Goal: Task Accomplishment & Management: Use online tool/utility

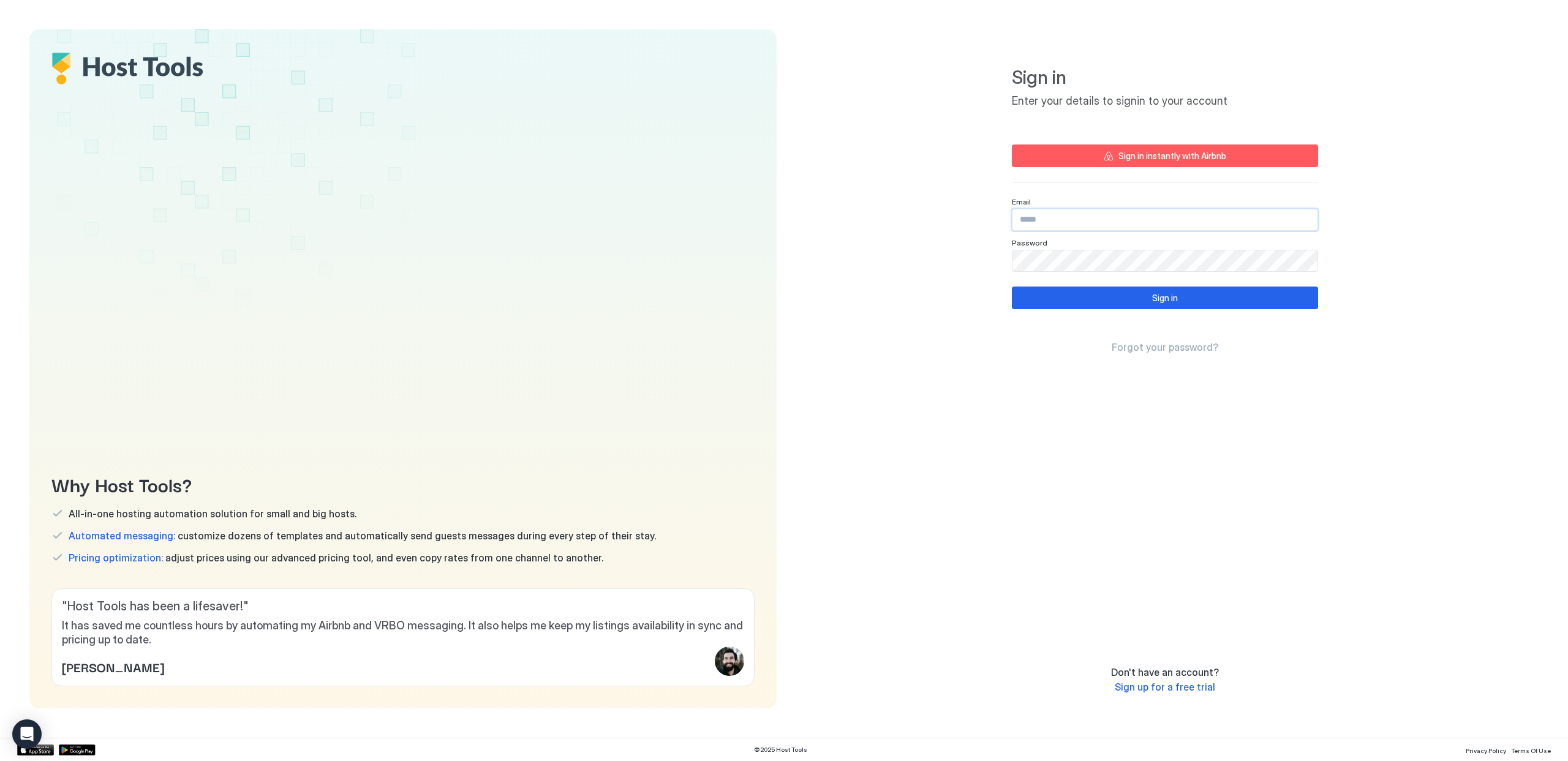
click at [1099, 224] on input "Input Field" at bounding box center [1165, 220] width 305 height 21
type input "**********"
click at [1127, 308] on button "Sign in" at bounding box center [1165, 298] width 306 height 23
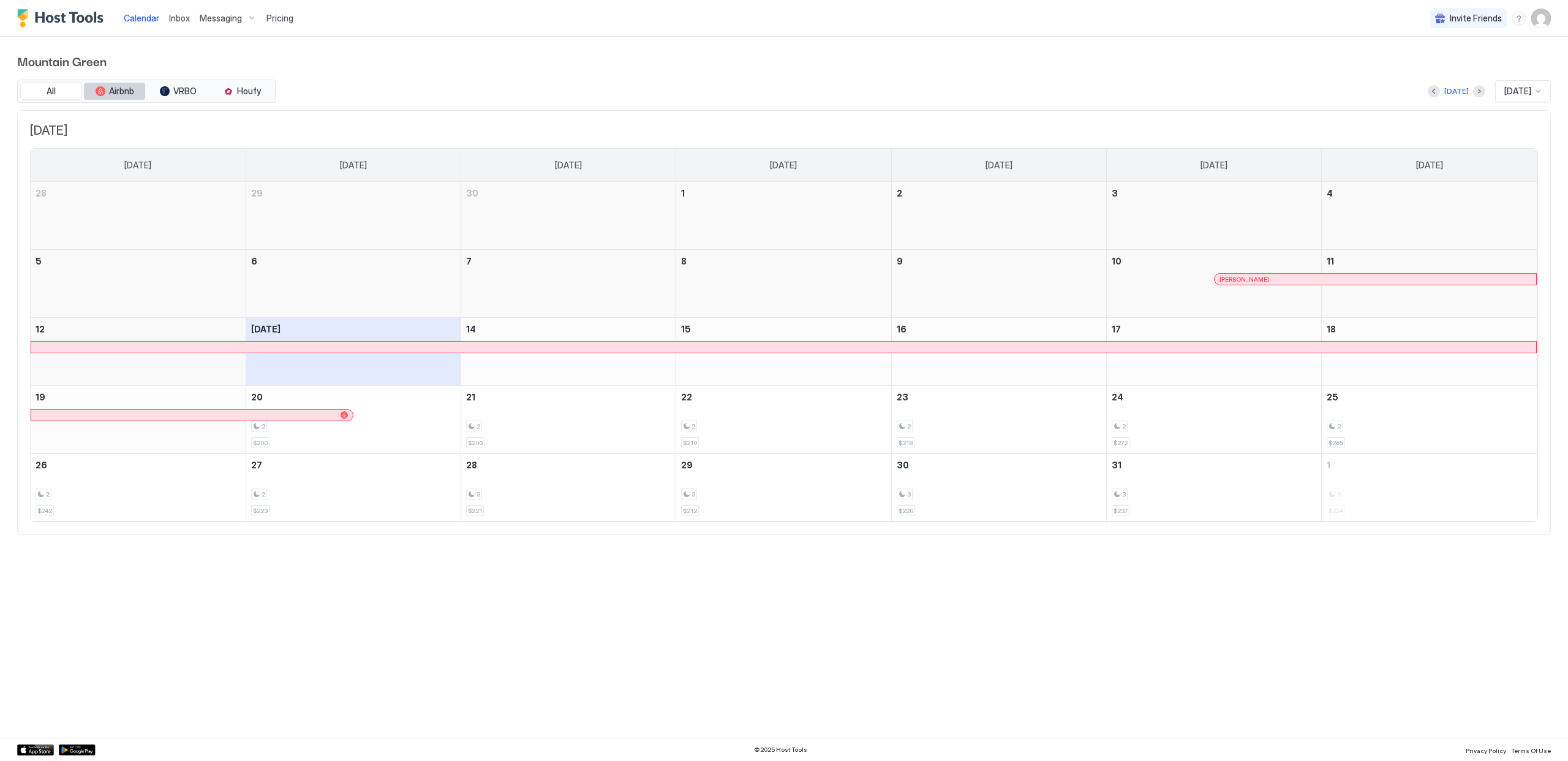
click at [115, 95] on span "Airbnb" at bounding box center [121, 91] width 25 height 11
click at [273, 20] on span "Pricing" at bounding box center [280, 18] width 27 height 11
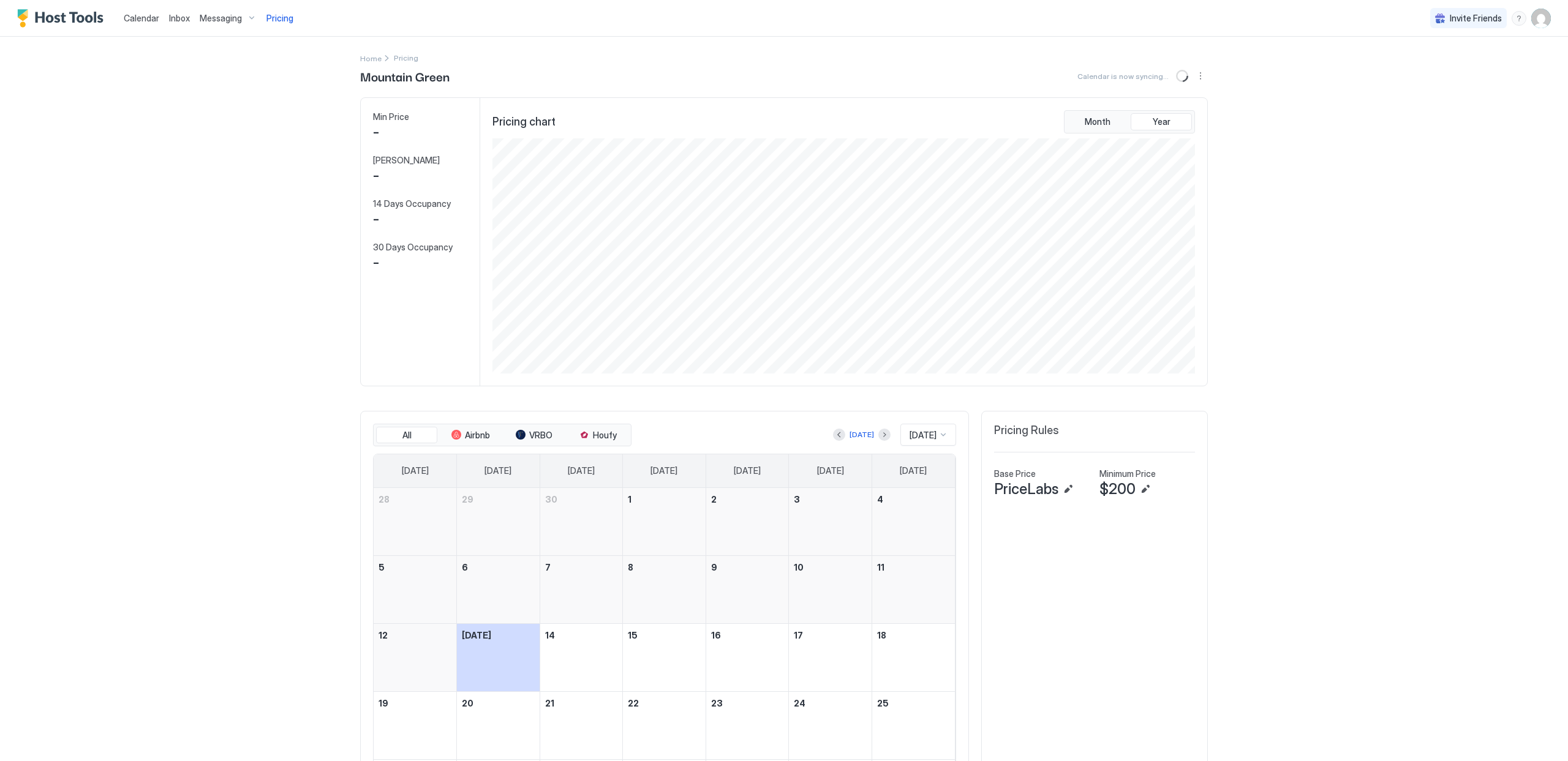
scroll to position [235, 705]
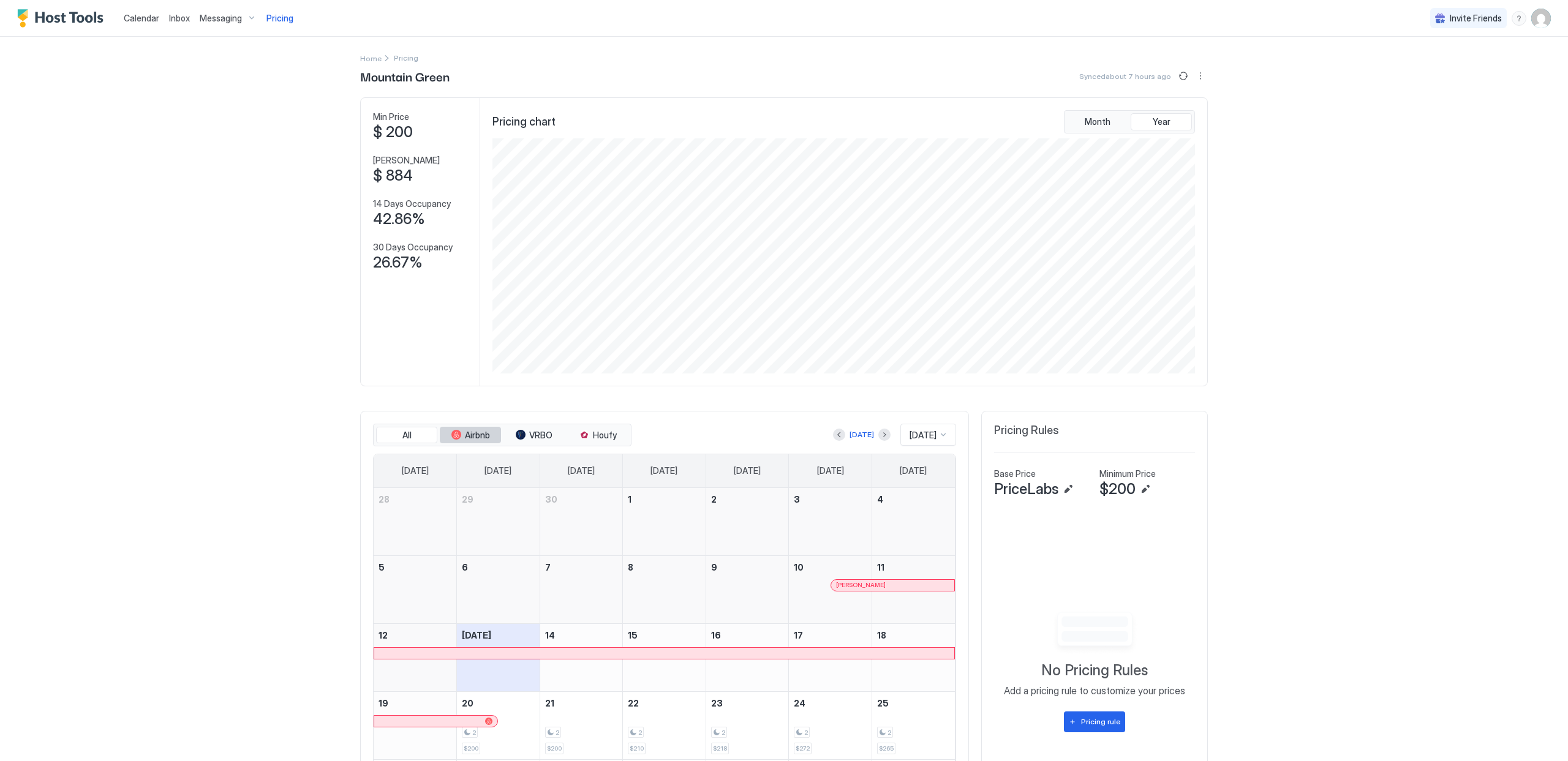
click at [479, 430] on span "Airbnb" at bounding box center [477, 435] width 25 height 11
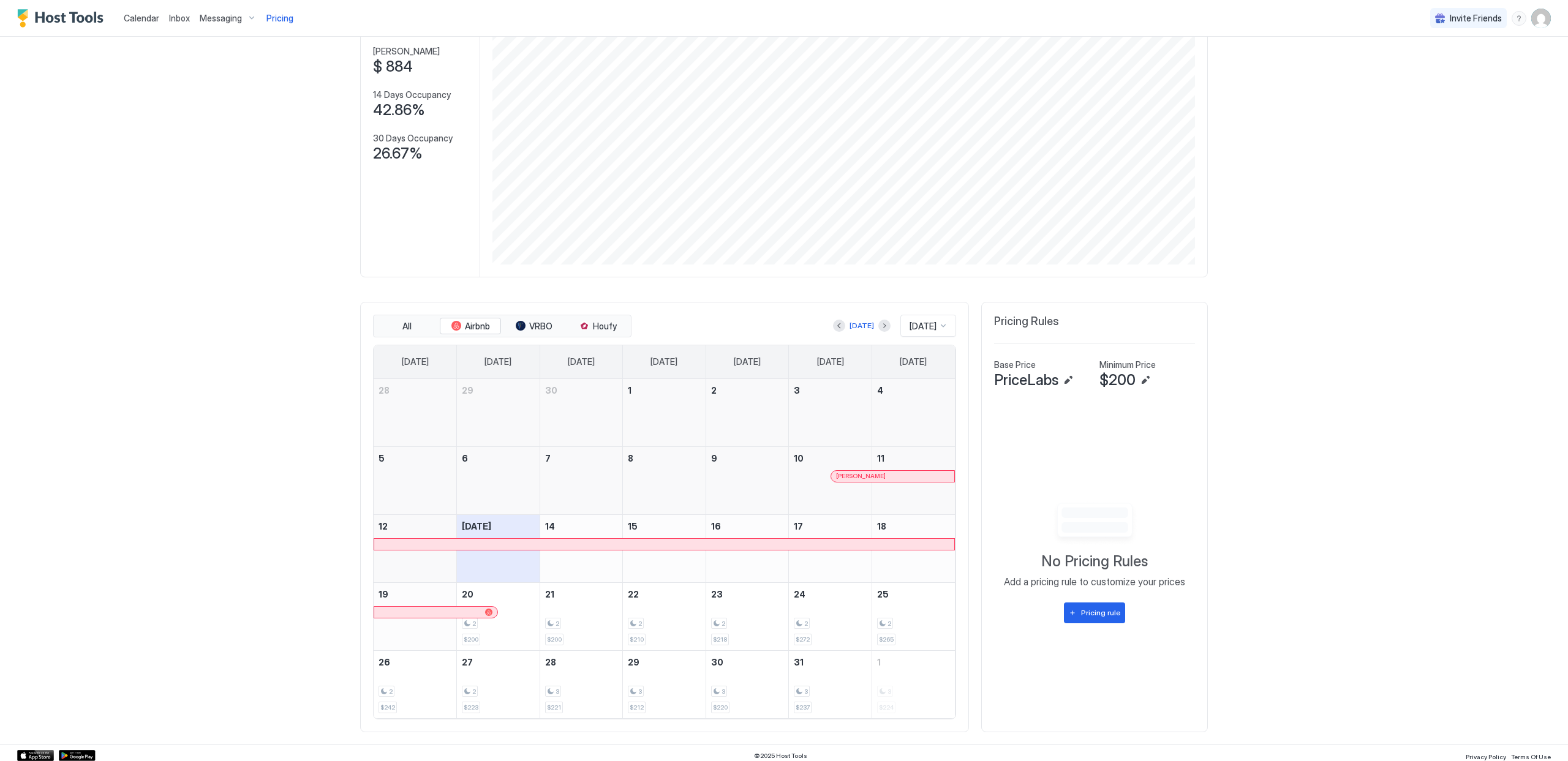
scroll to position [114, 0]
click at [1098, 608] on div "Pricing rule" at bounding box center [1101, 608] width 39 height 11
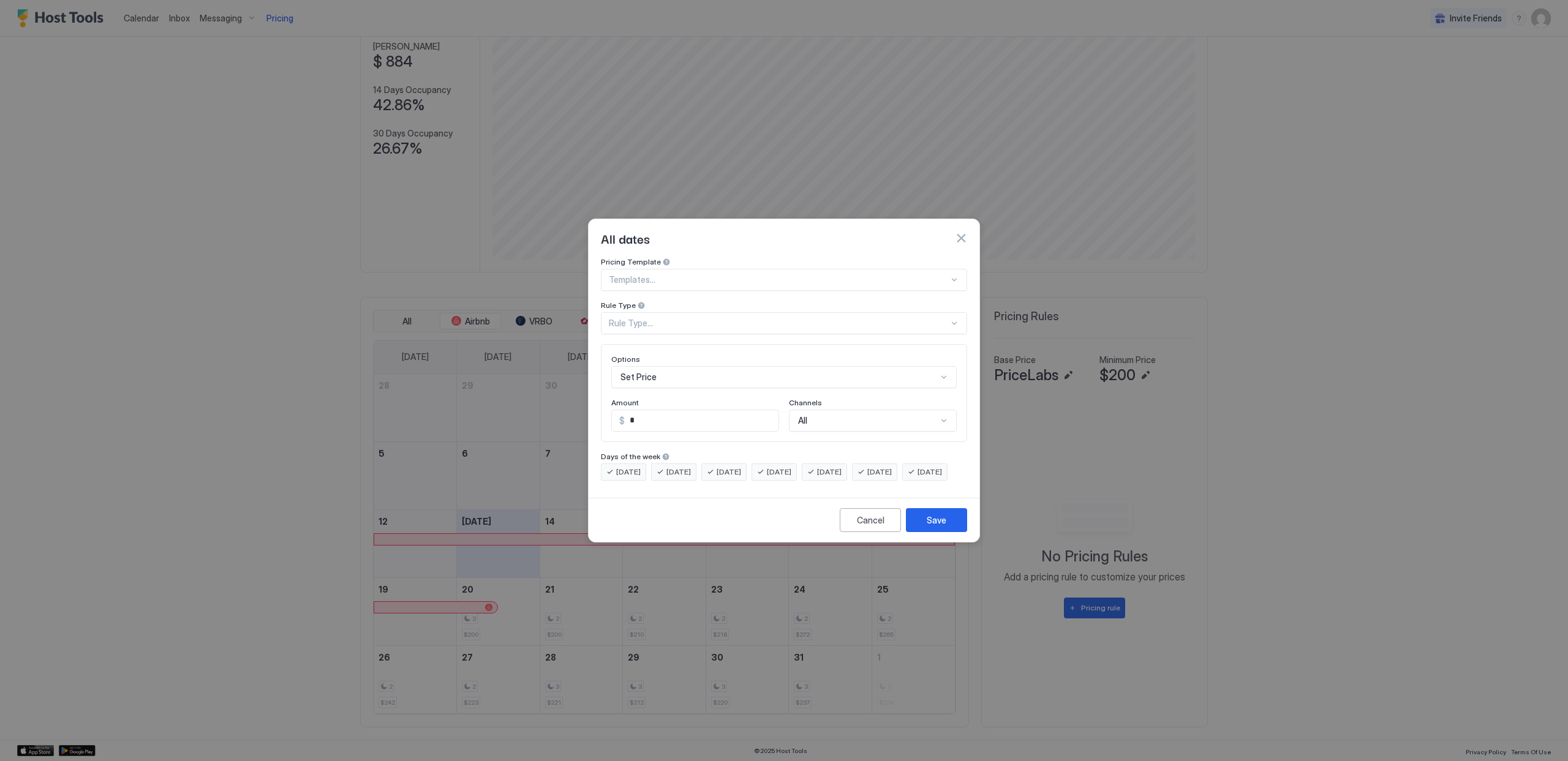
click at [776, 373] on div "Set Price" at bounding box center [784, 377] width 346 height 22
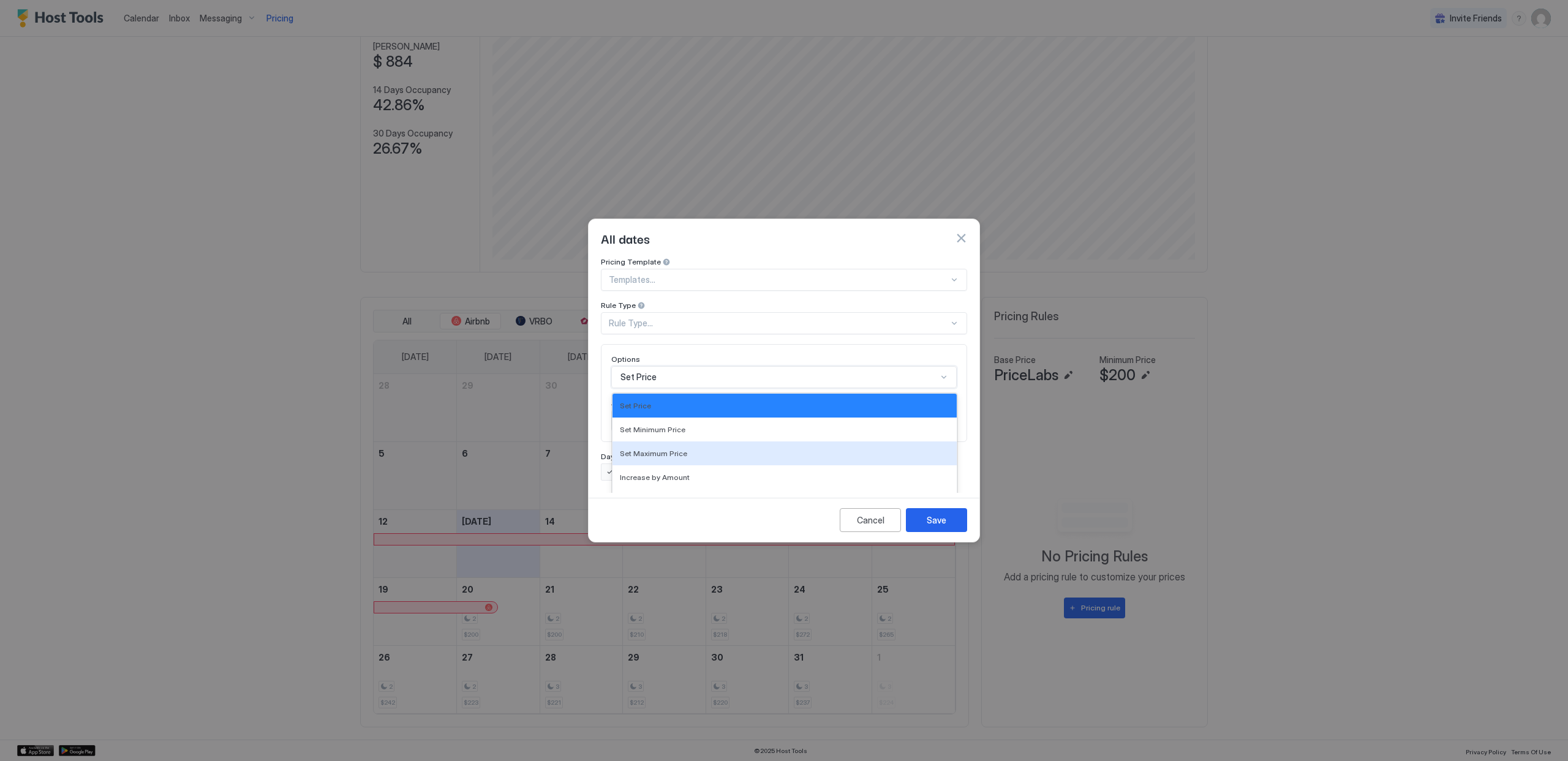
scroll to position [63, 0]
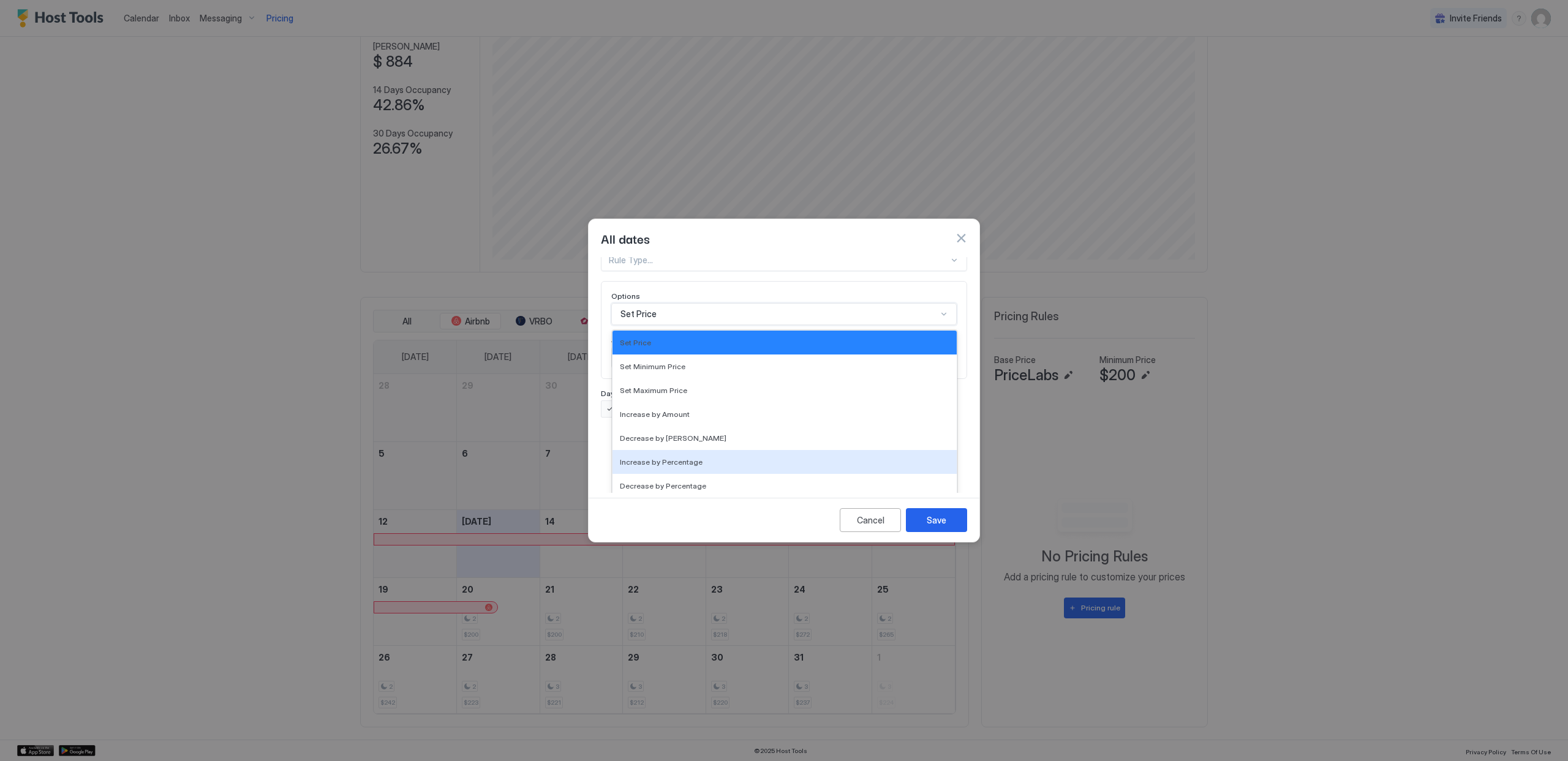
click at [778, 458] on div "Increase by Percentage" at bounding box center [785, 462] width 344 height 24
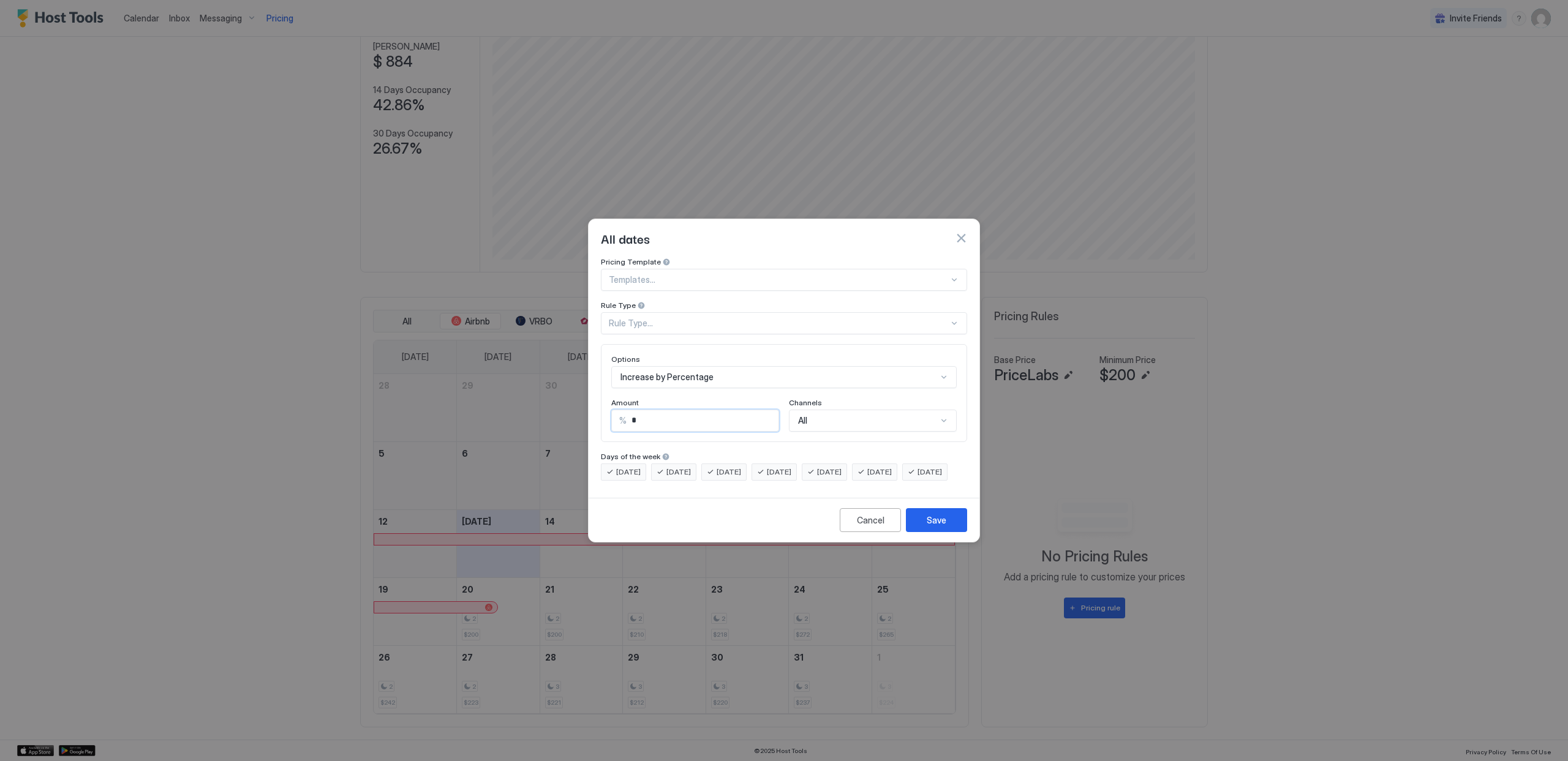
click at [705, 412] on input "*" at bounding box center [702, 421] width 152 height 21
type input "*"
click at [842, 415] on div "Airbnb, 2 of 5. 5 results available. Use Up and Down to choose options, press E…" at bounding box center [873, 421] width 168 height 22
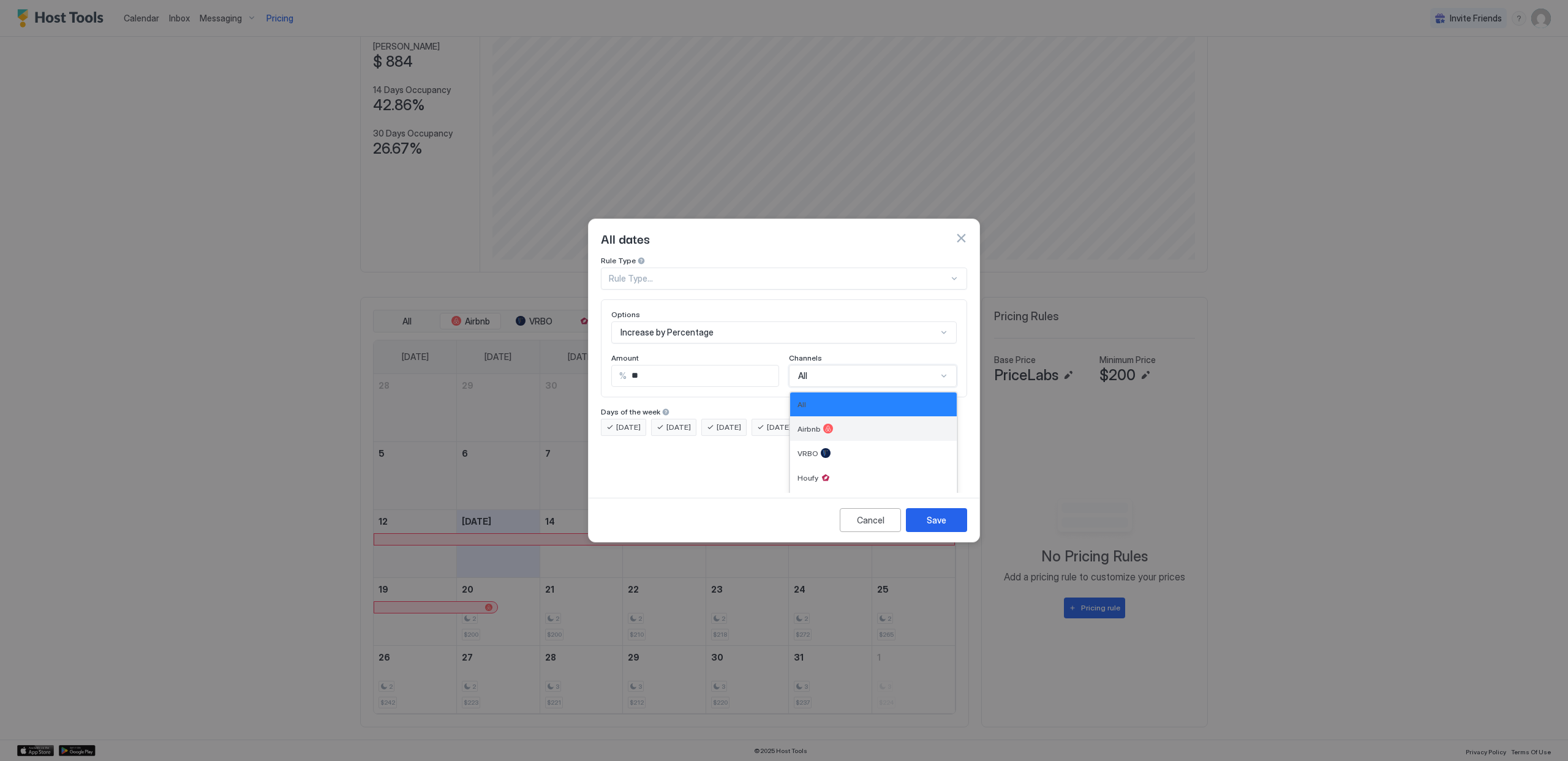
click at [842, 424] on div "Airbnb" at bounding box center [873, 428] width 152 height 10
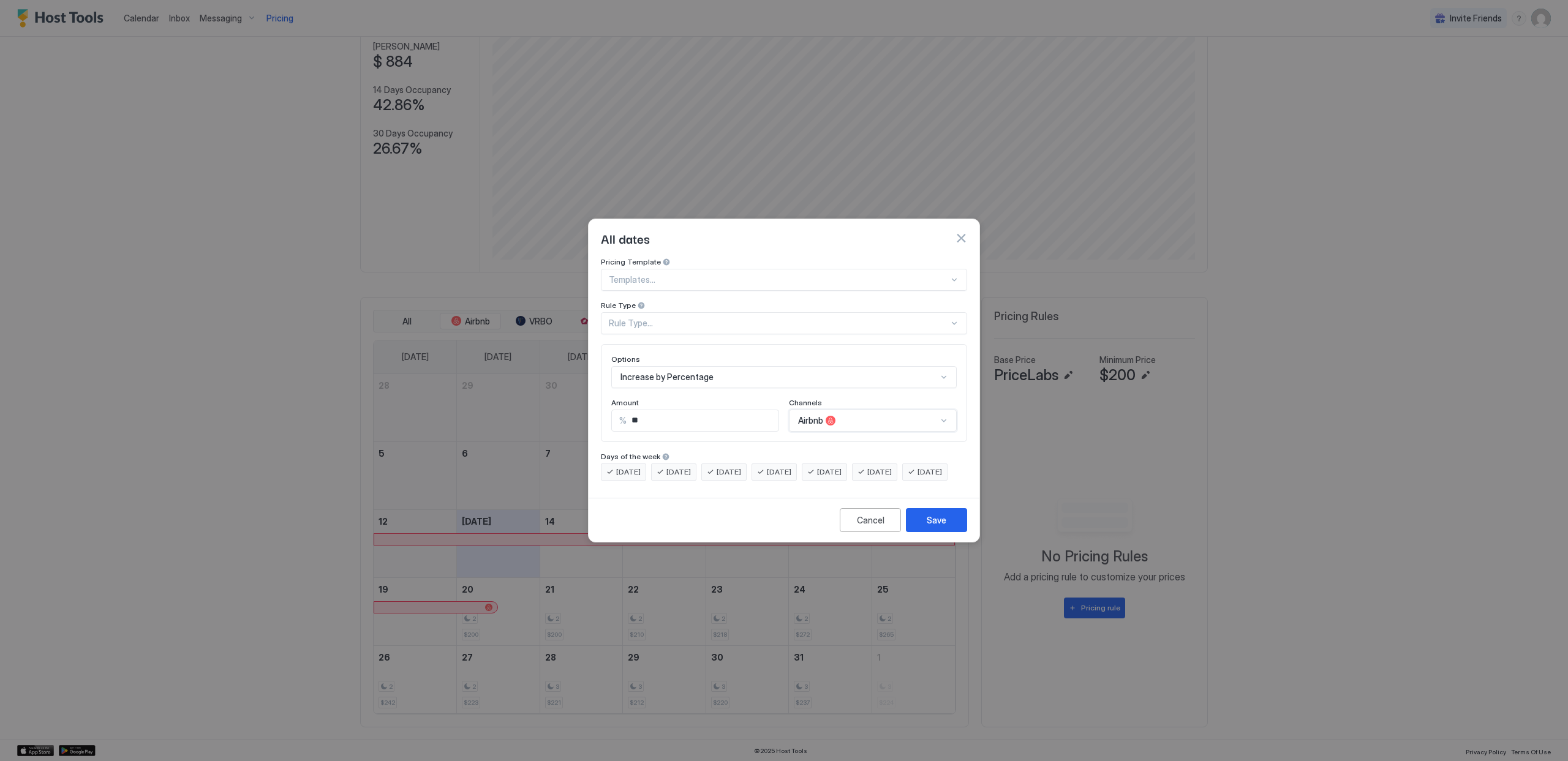
scroll to position [0, 0]
click at [664, 318] on div "Rule Type..." at bounding box center [779, 323] width 340 height 11
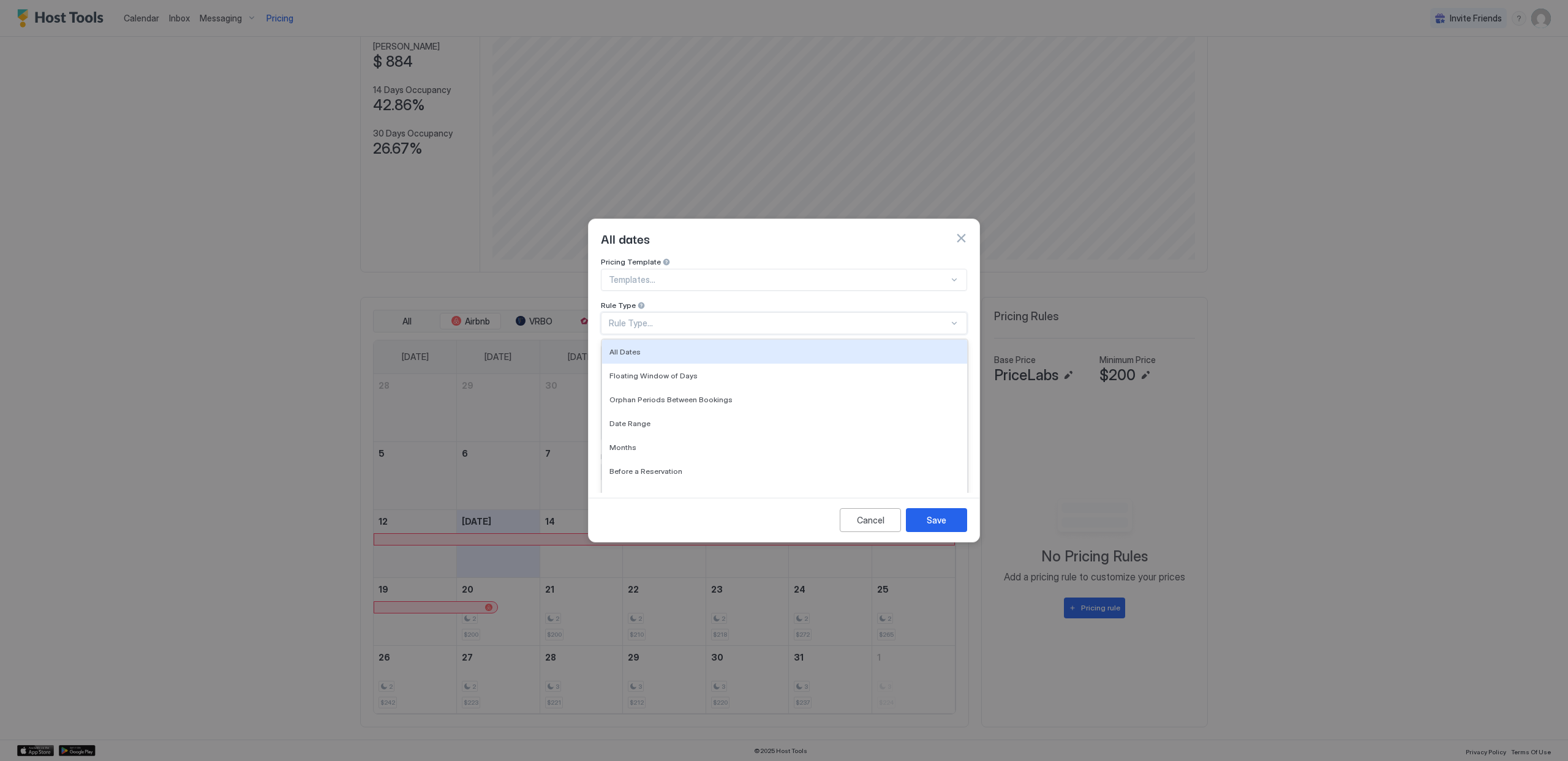
click at [646, 346] on div "All Dates" at bounding box center [785, 351] width 365 height 24
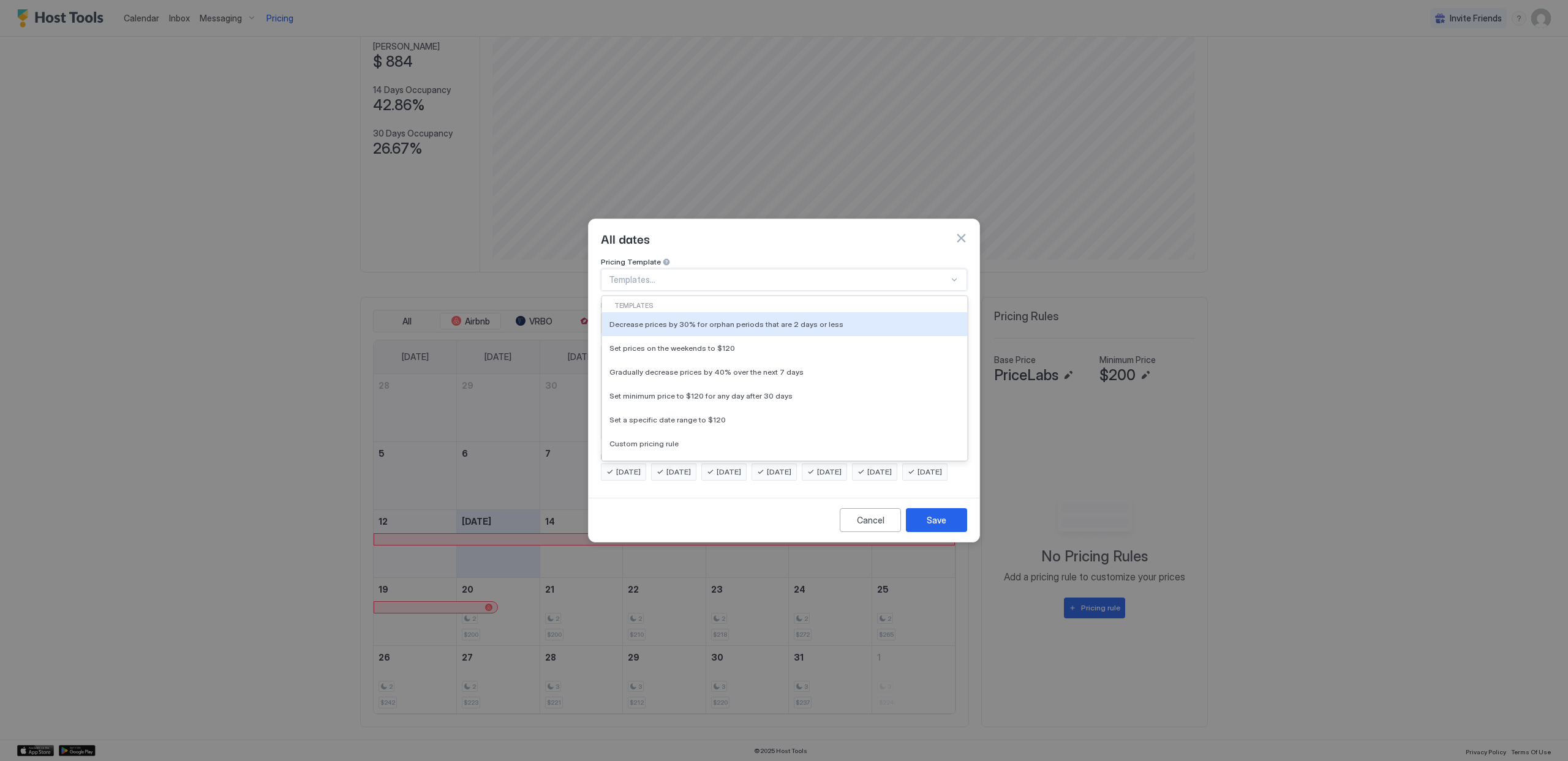
click at [655, 274] on div at bounding box center [779, 280] width 340 height 11
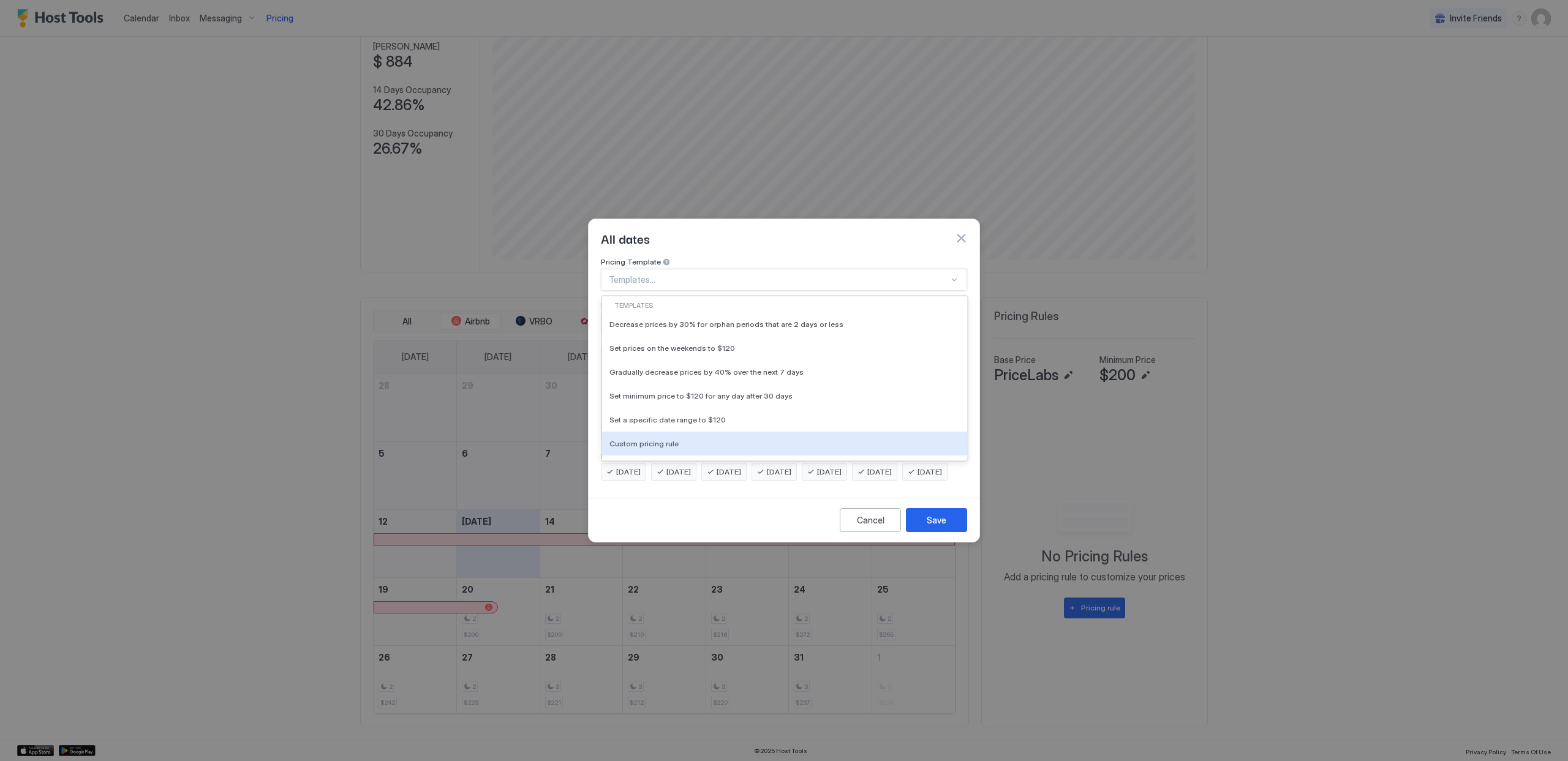
click at [673, 439] on span "Custom pricing rule" at bounding box center [644, 443] width 69 height 9
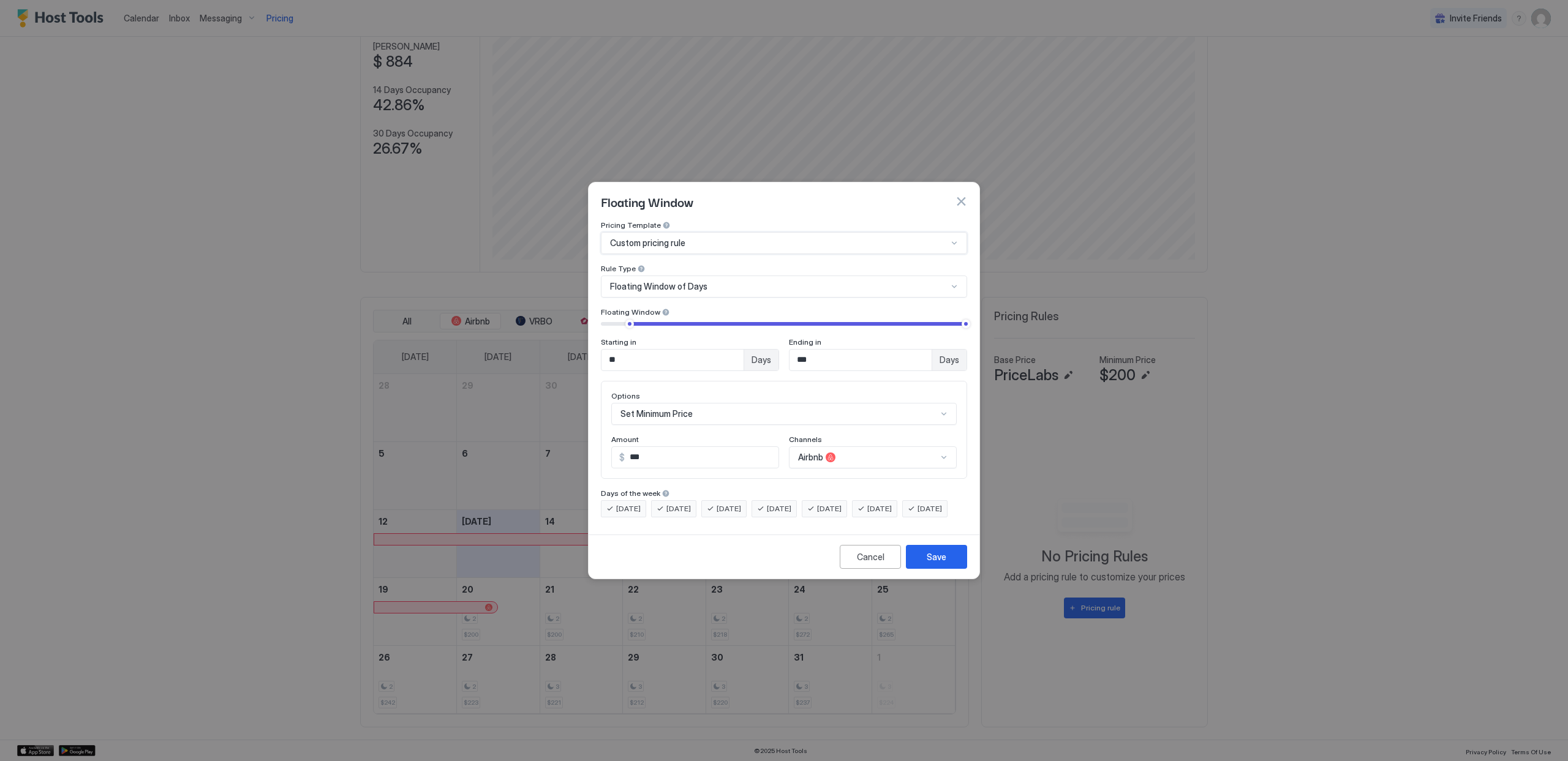
click at [628, 281] on span "Floating Window of Days" at bounding box center [658, 286] width 97 height 11
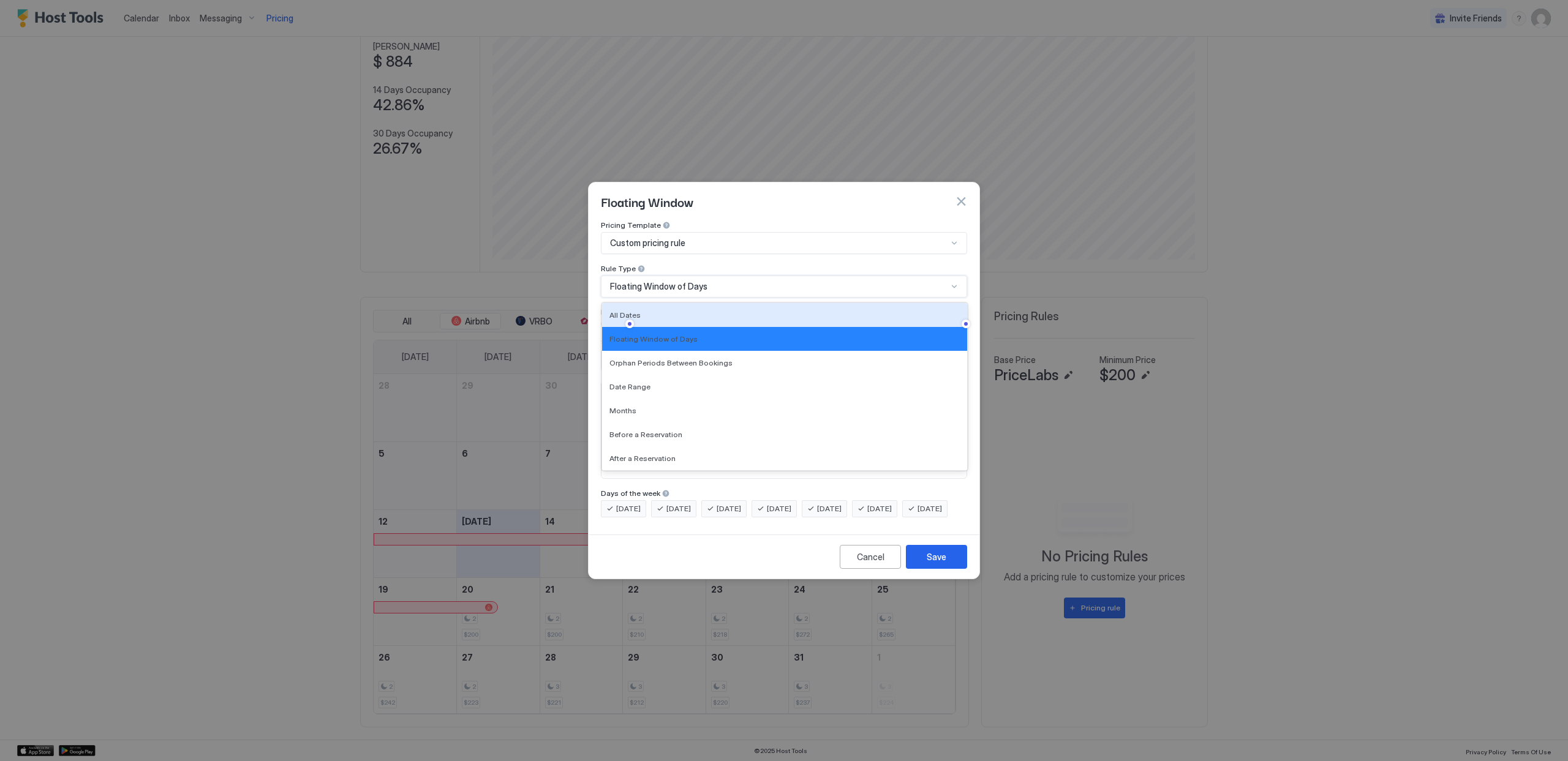
click at [627, 303] on div "All Dates" at bounding box center [785, 314] width 365 height 24
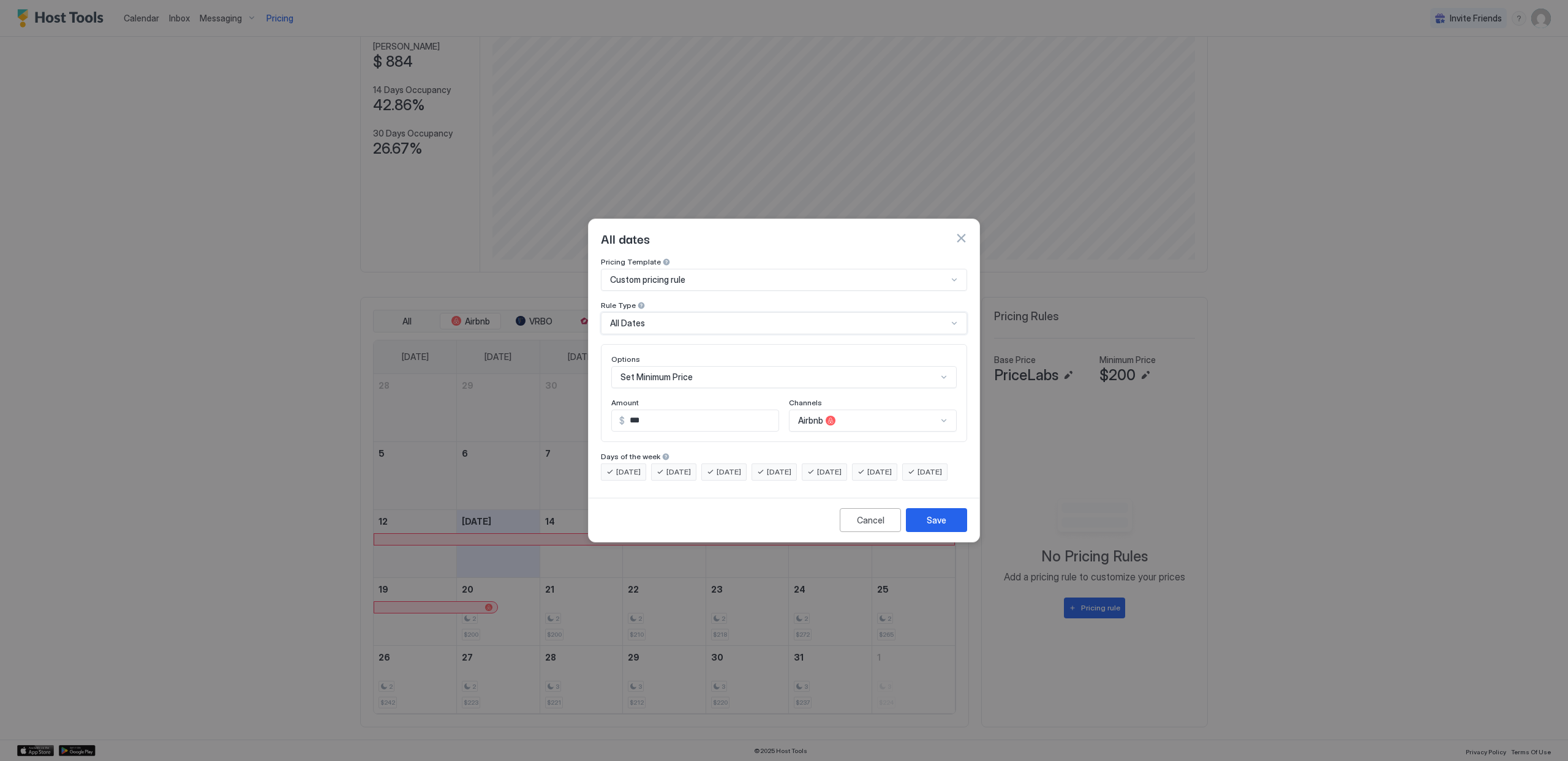
scroll to position [63, 0]
click at [664, 369] on div "Set Minimum Price" at bounding box center [784, 377] width 346 height 22
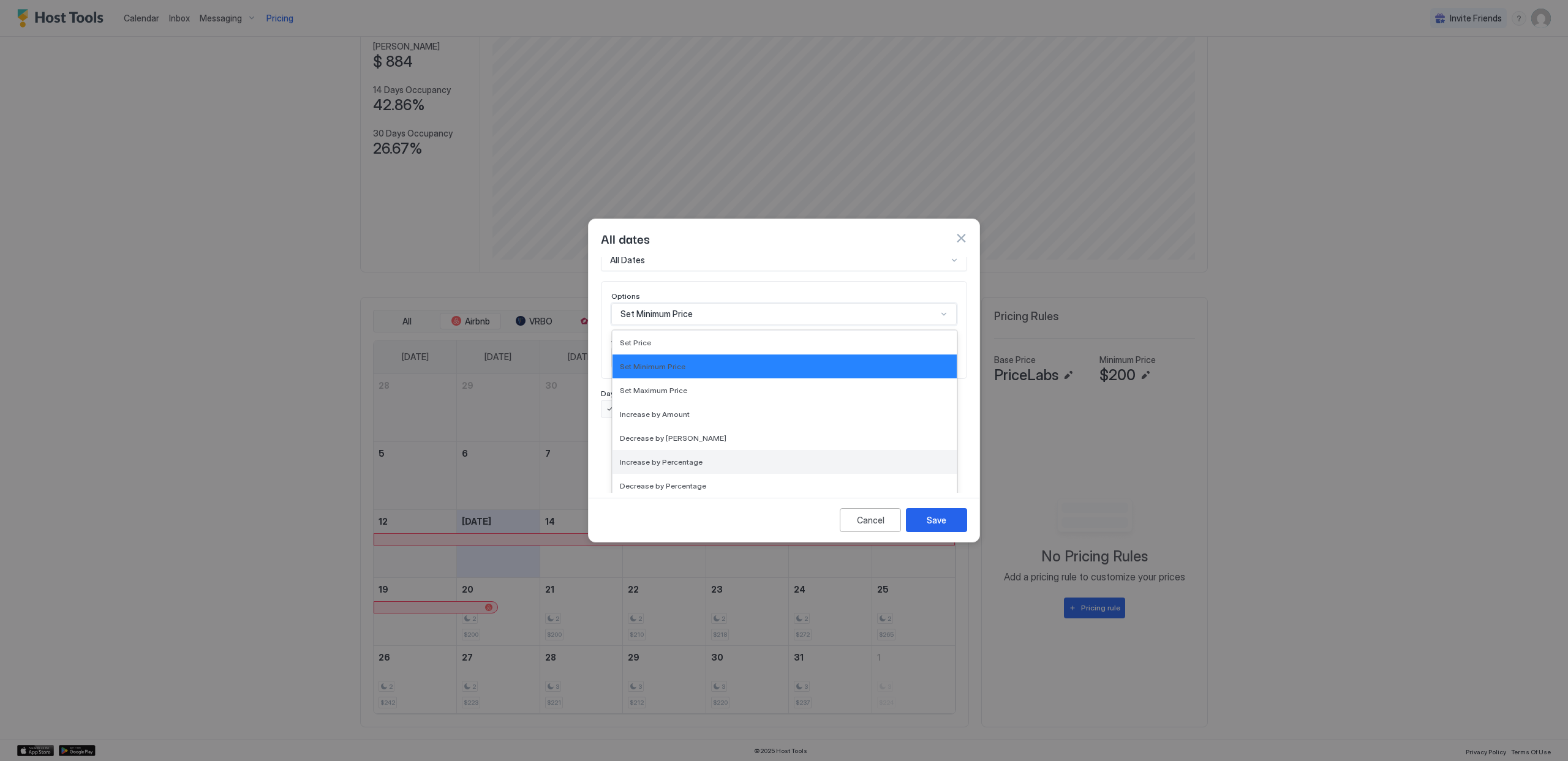
click at [688, 459] on div "Increase by Percentage" at bounding box center [785, 462] width 344 height 24
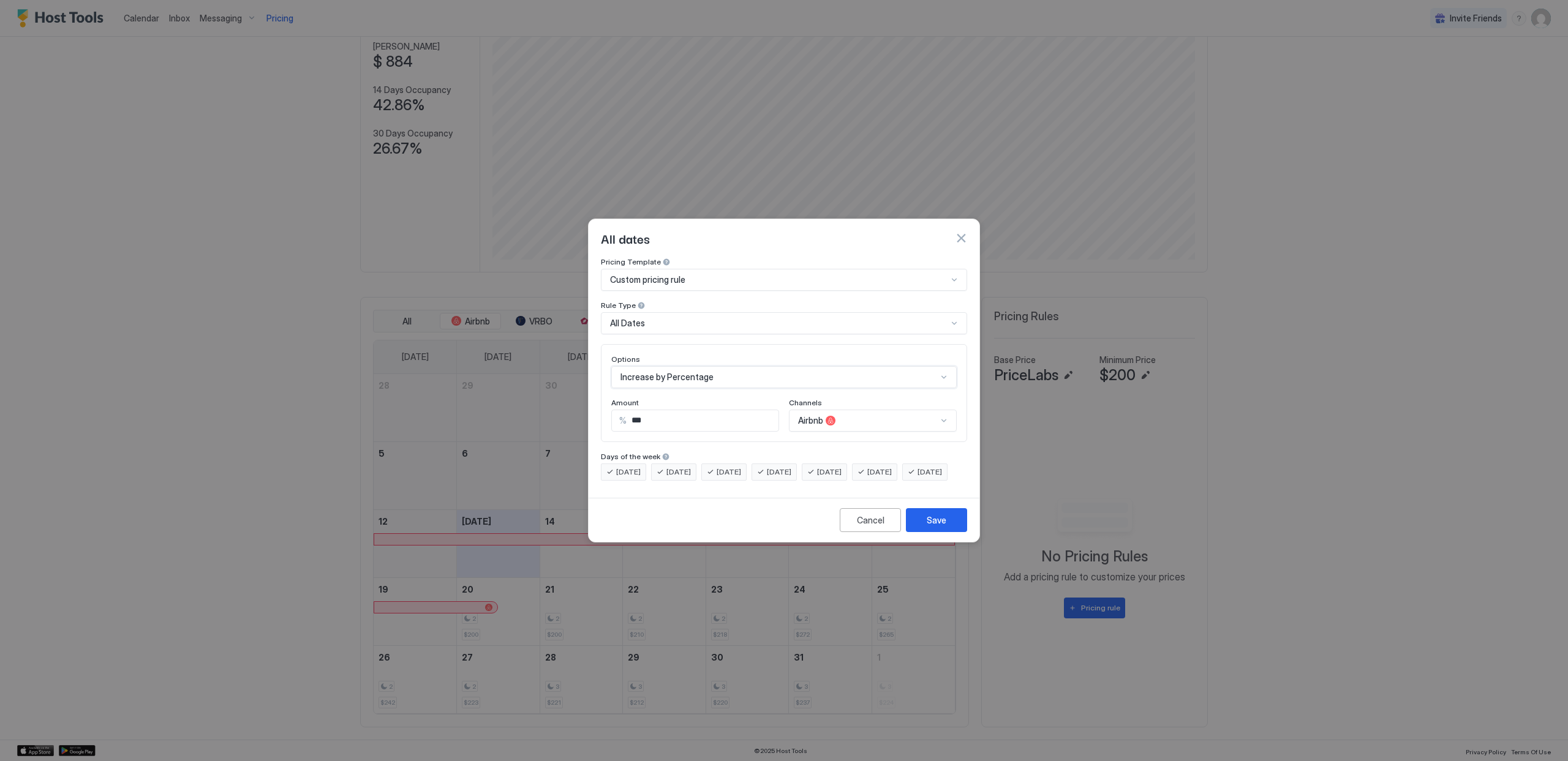
click at [656, 411] on input "***" at bounding box center [702, 421] width 152 height 21
click at [625, 467] on span "[DATE]" at bounding box center [629, 472] width 25 height 11
click at [675, 413] on input "**" at bounding box center [702, 421] width 152 height 21
type input "**"
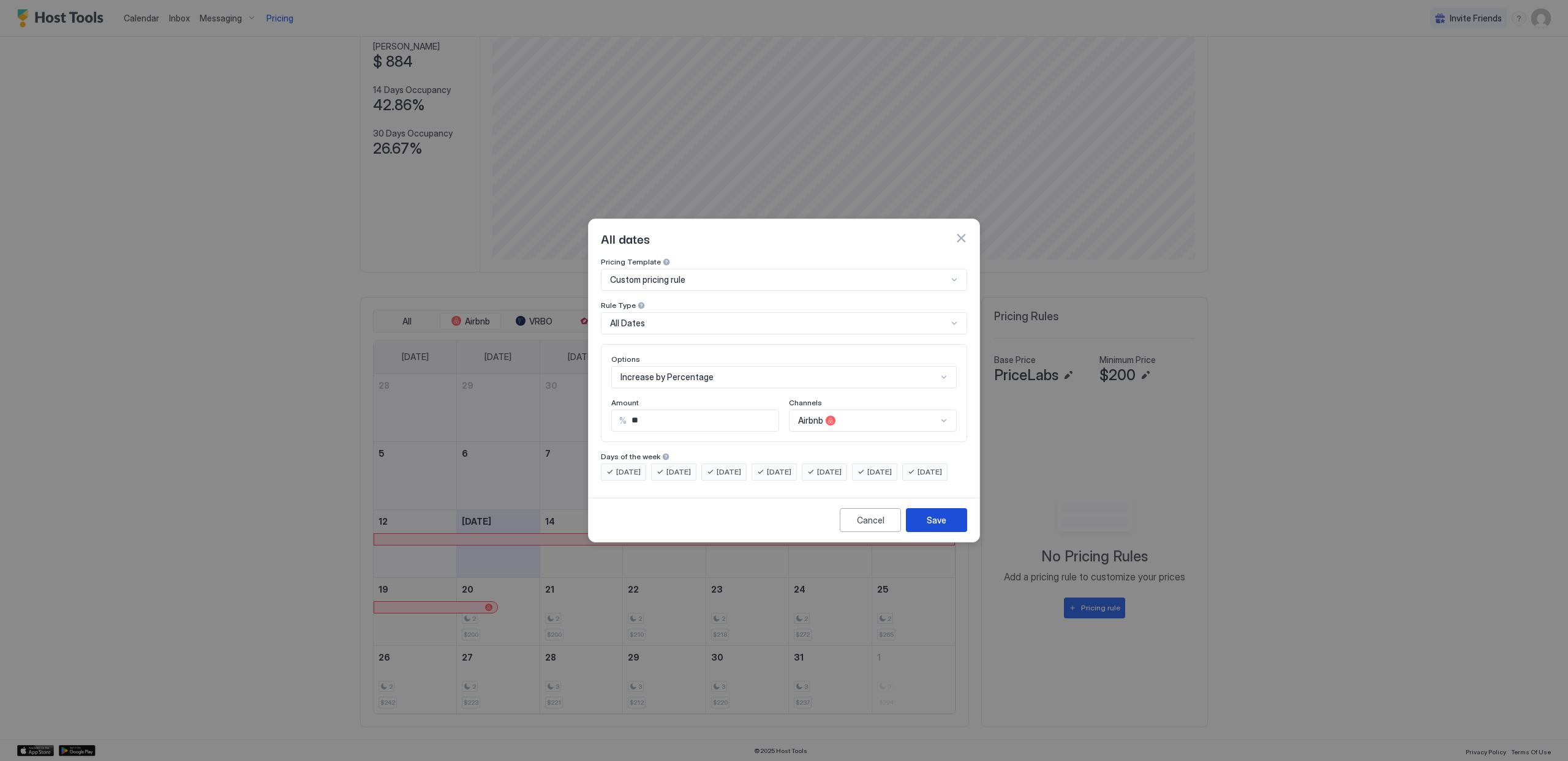
click at [960, 532] on button "Save" at bounding box center [937, 520] width 62 height 24
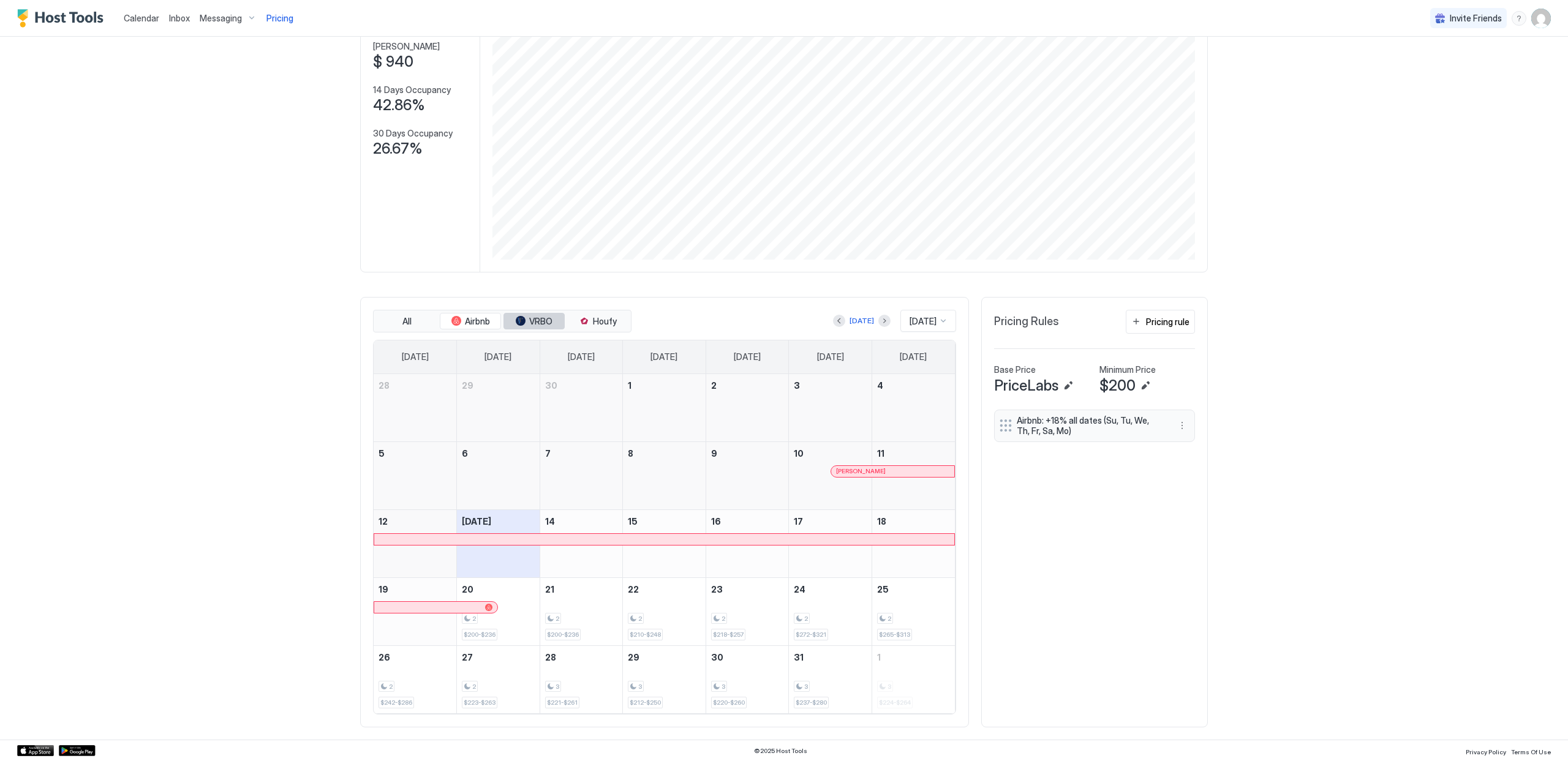
click at [508, 318] on button "VRBO" at bounding box center [534, 322] width 62 height 17
click at [455, 313] on button "Airbnb" at bounding box center [470, 322] width 62 height 17
click at [593, 324] on span "Houfy" at bounding box center [605, 321] width 24 height 11
click at [489, 321] on span "Airbnb" at bounding box center [477, 321] width 25 height 11
click at [405, 319] on span "All" at bounding box center [407, 321] width 9 height 11
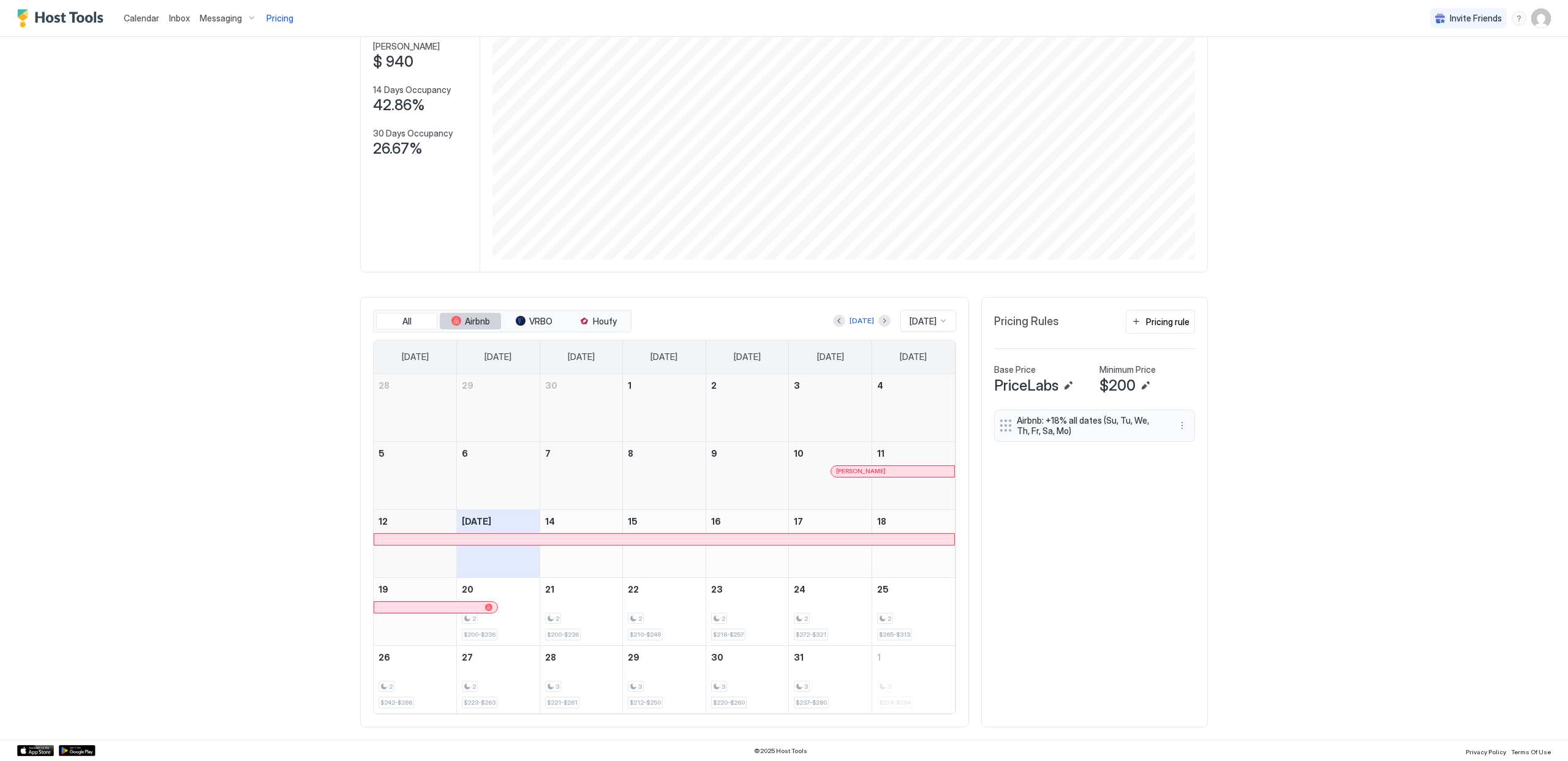
click at [481, 324] on span "Airbnb" at bounding box center [477, 321] width 25 height 11
click at [530, 314] on button "VRBO" at bounding box center [534, 322] width 62 height 17
drag, startPoint x: 488, startPoint y: 320, endPoint x: 548, endPoint y: 327, distance: 60.4
click at [488, 320] on span "Airbnb" at bounding box center [477, 321] width 25 height 11
click at [1182, 426] on button "More options" at bounding box center [1182, 425] width 15 height 15
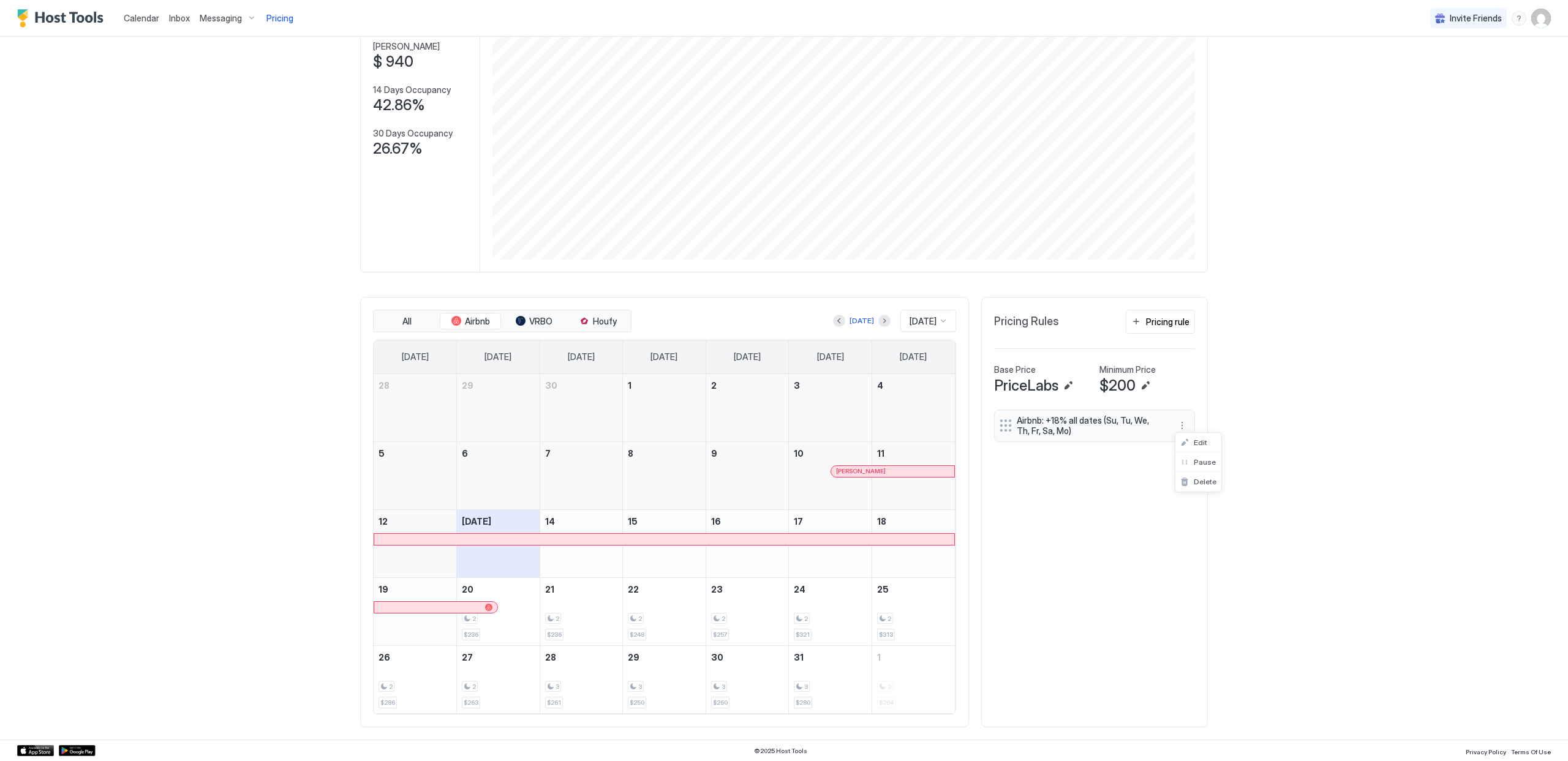
click at [1203, 546] on div at bounding box center [784, 380] width 1568 height 761
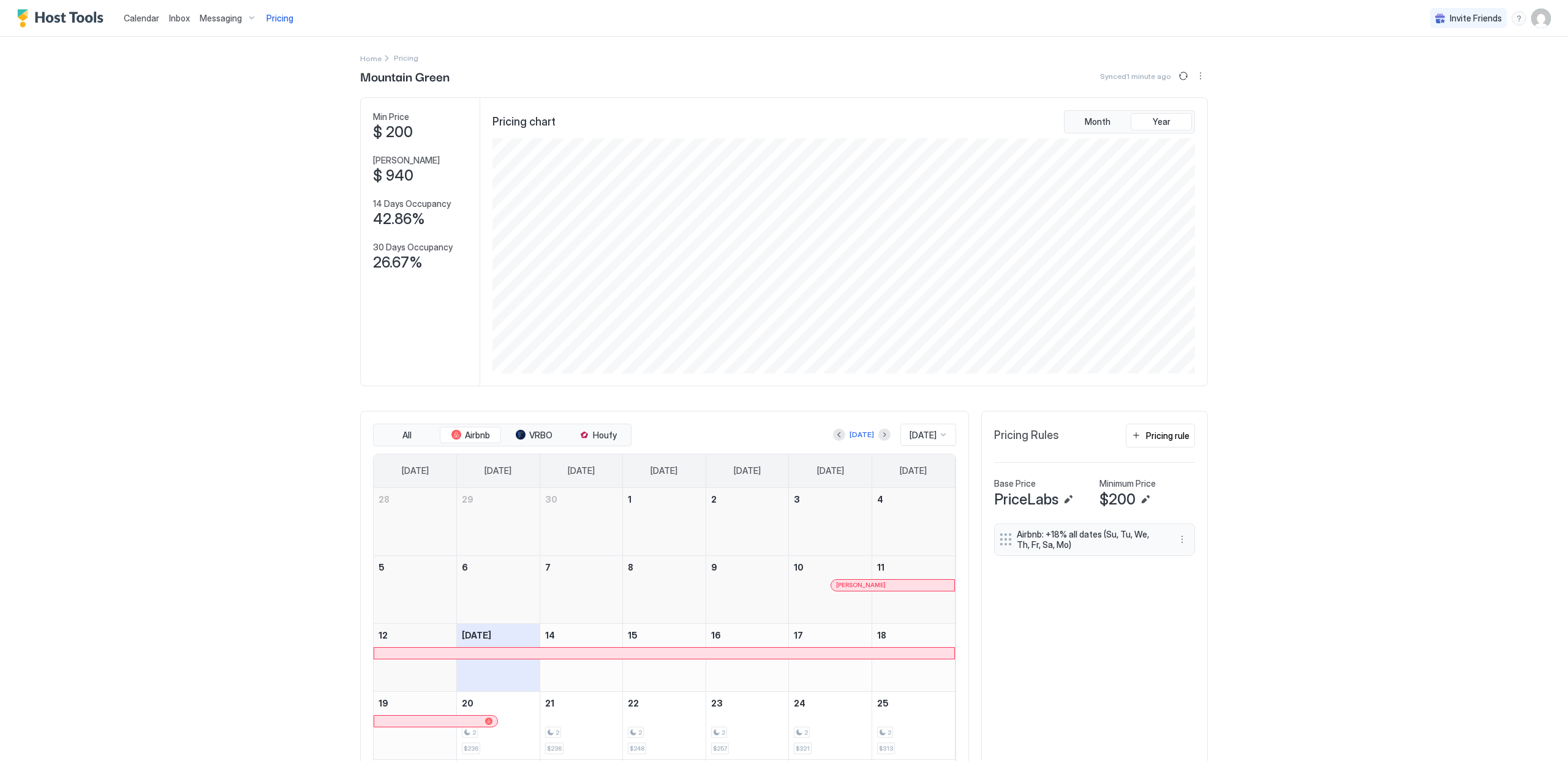
click at [1097, 105] on div "Pricing chart Month Year" at bounding box center [844, 241] width 727 height 288
click at [1100, 118] on span "Month" at bounding box center [1098, 122] width 26 height 11
click at [1158, 126] on span "Year" at bounding box center [1161, 122] width 17 height 11
click at [1320, 294] on div "Calendar Inbox Messaging Pricing Invite Friends SH Home Pricing Mountain Green …" at bounding box center [784, 380] width 1568 height 761
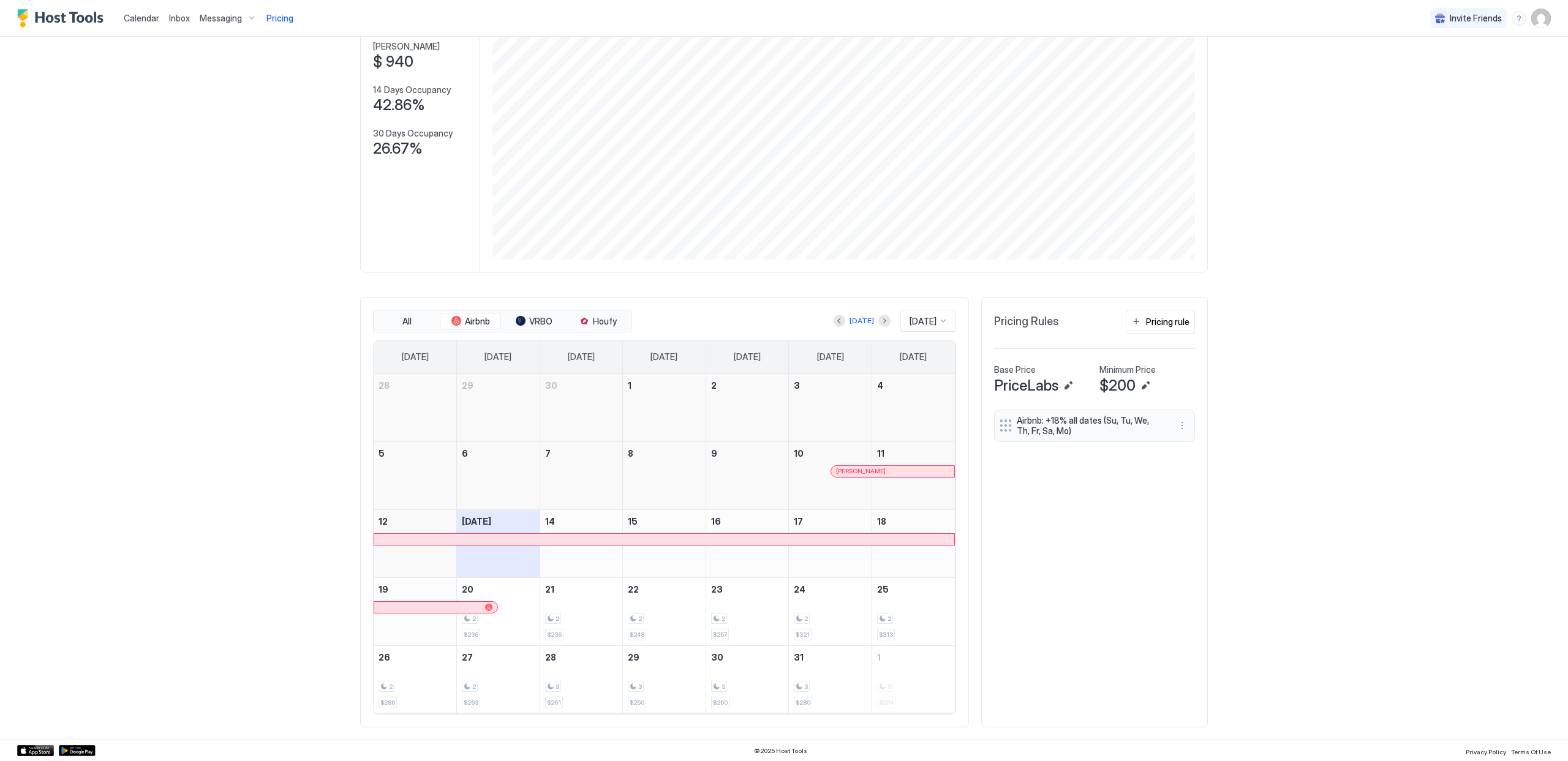
scroll to position [0, 0]
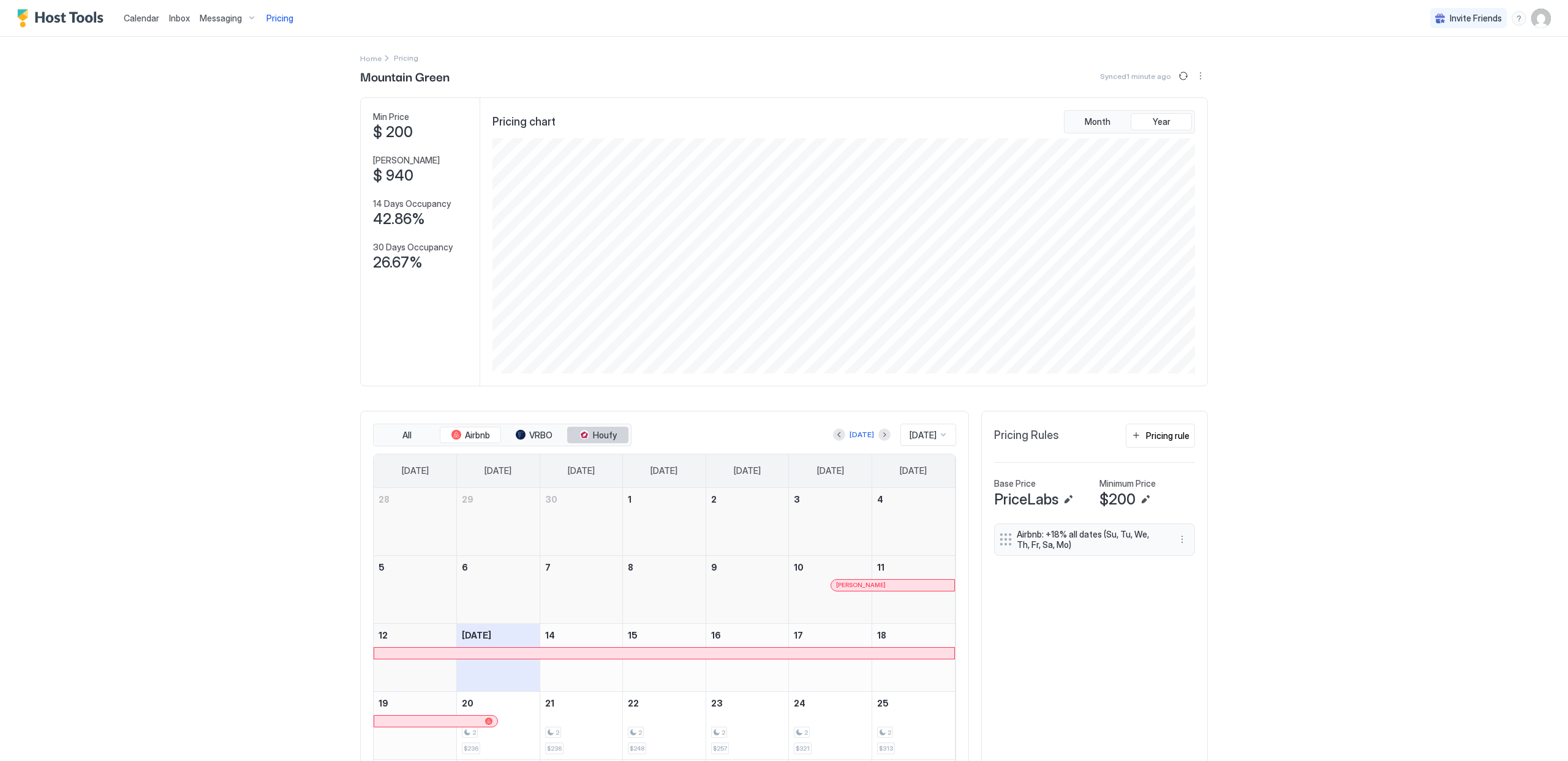
click at [598, 430] on span "Houfy" at bounding box center [605, 435] width 24 height 11
